Goal: Transaction & Acquisition: Subscribe to service/newsletter

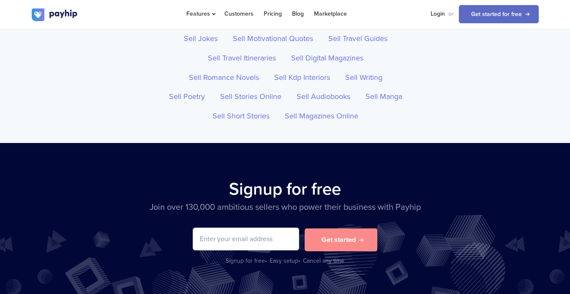
scroll to position [2951, 0]
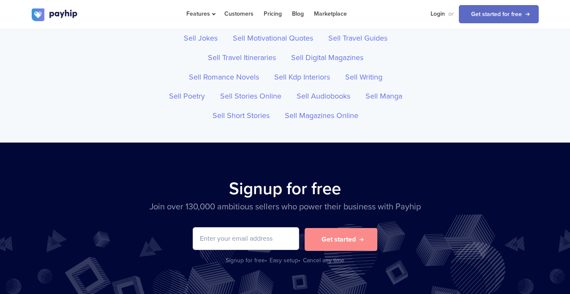
click at [243, 227] on input "email" at bounding box center [246, 238] width 106 height 22
type input "theghettopriest@gmail.com"
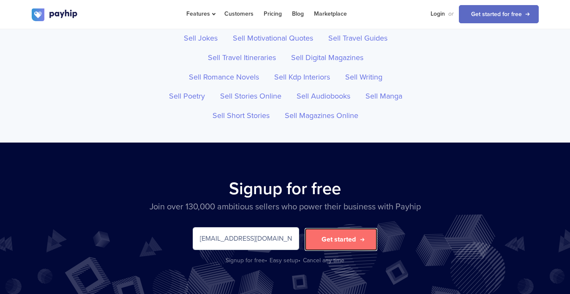
click at [334, 228] on button "Get started" at bounding box center [341, 239] width 73 height 23
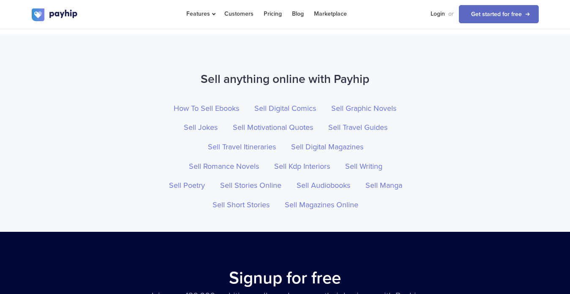
scroll to position [2956, 0]
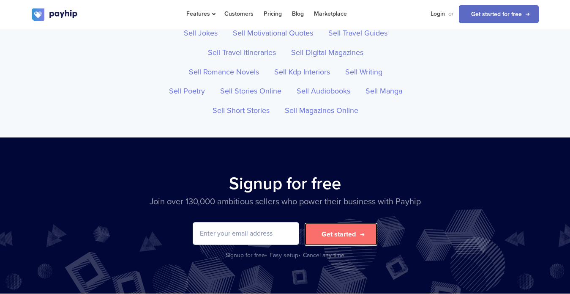
click at [332, 227] on button "Get started" at bounding box center [341, 234] width 73 height 23
